Goal: Transaction & Acquisition: Book appointment/travel/reservation

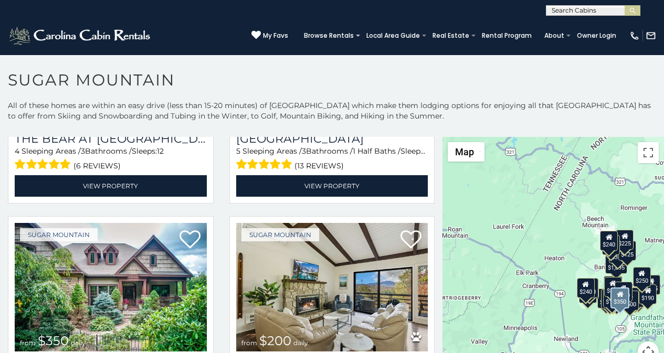
scroll to position [153, 0]
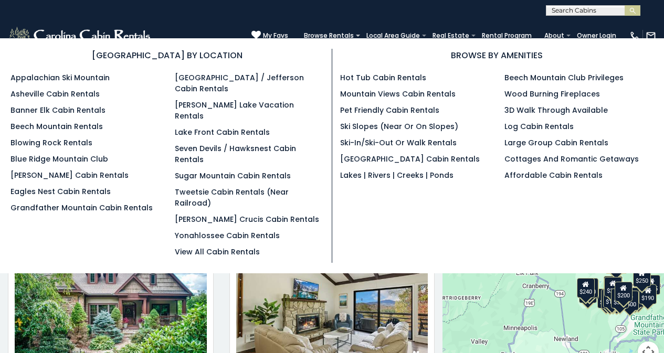
click at [357, 39] on section "BROWSE BY LOCATION Appalachian Ski Mountain Asheville Cabin Rentals Banner Elk …" at bounding box center [332, 155] width 664 height 235
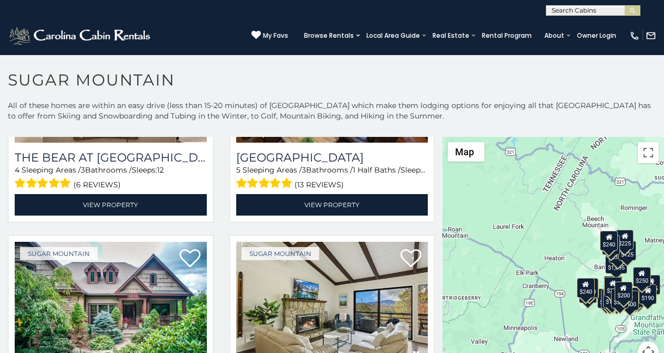
click at [229, 32] on div "(828) 295-6000 My Favs Browse Rentals Local Area Guide Activities & Attractions…" at bounding box center [332, 35] width 664 height 39
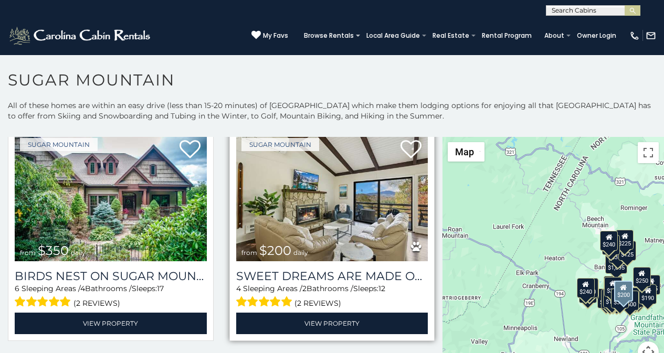
scroll to position [285, 0]
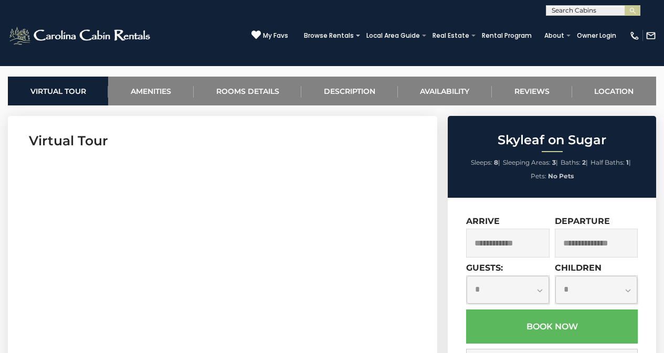
scroll to position [285, 0]
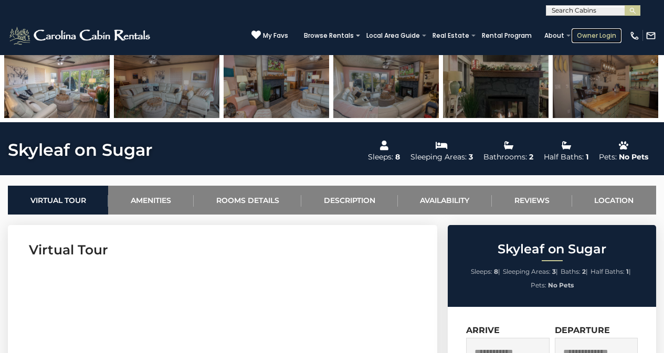
click at [586, 31] on link "Owner Login" at bounding box center [597, 35] width 50 height 15
